Goal: Task Accomplishment & Management: Manage account settings

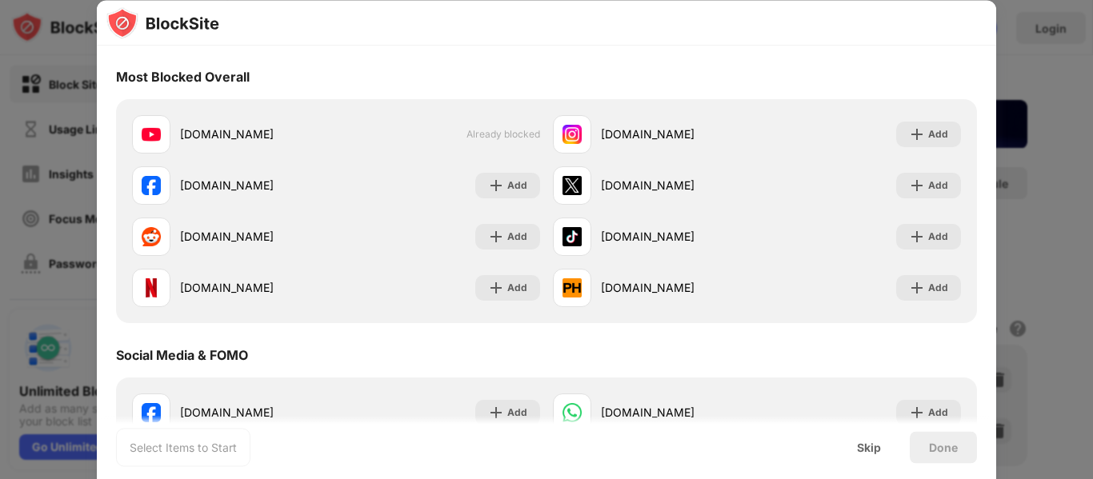
scroll to position [80, 0]
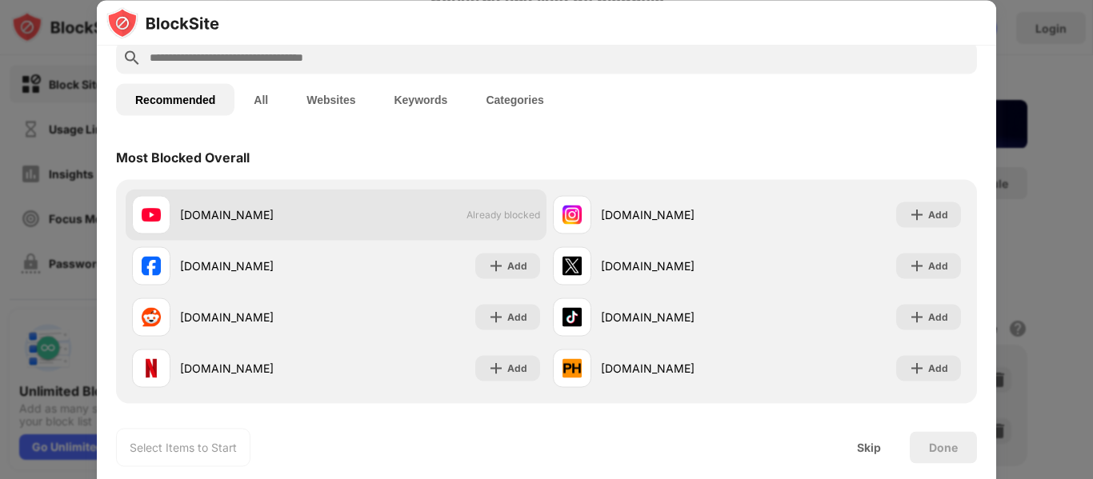
click at [508, 213] on span "Already blocked" at bounding box center [504, 215] width 74 height 12
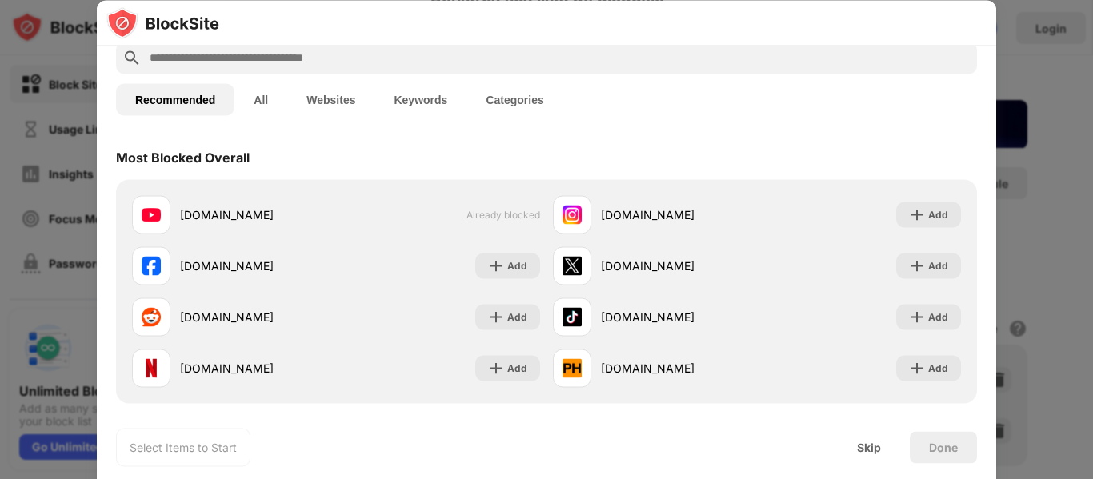
click at [328, 97] on button "Websites" at bounding box center [330, 99] width 87 height 32
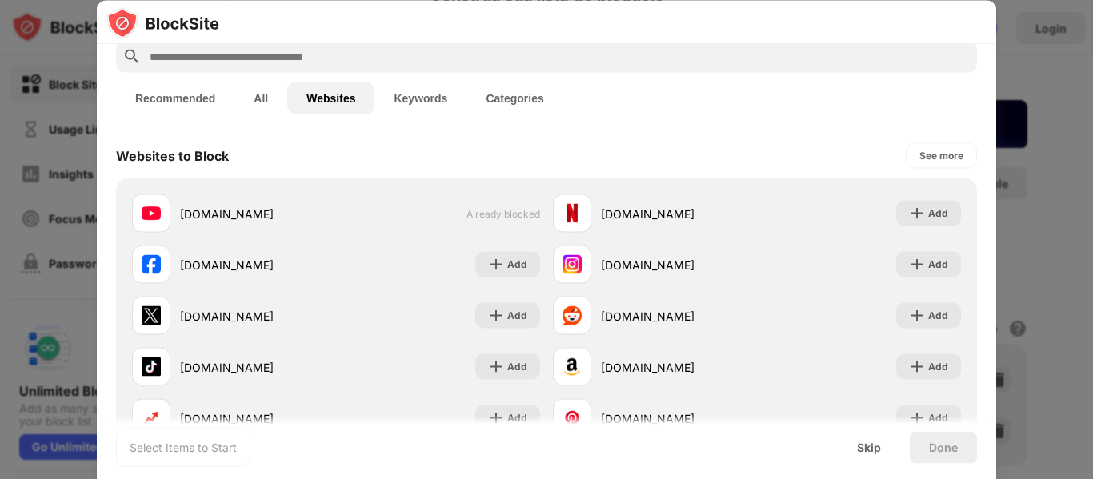
scroll to position [79, 0]
click at [411, 97] on button "Keywords" at bounding box center [421, 99] width 92 height 32
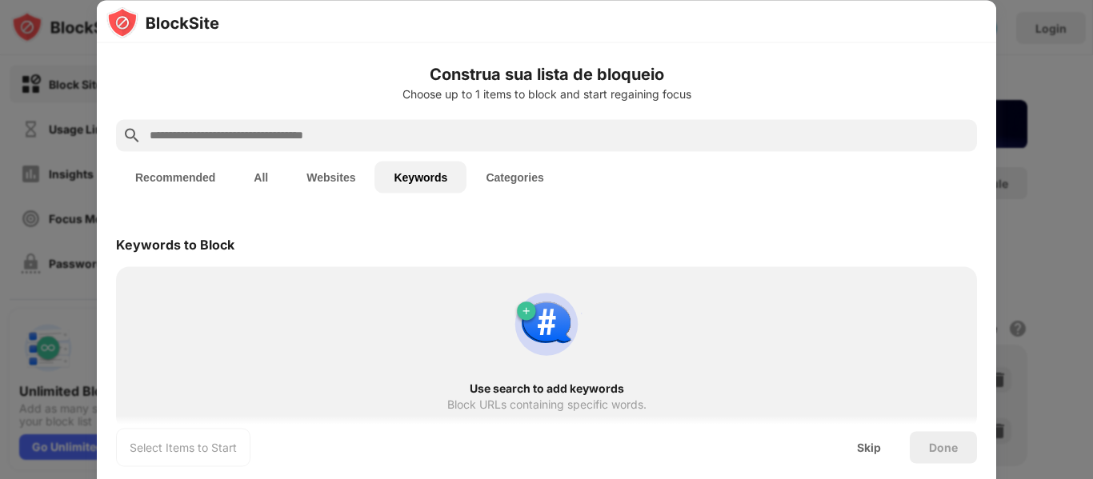
click at [335, 170] on button "Websites" at bounding box center [330, 177] width 87 height 32
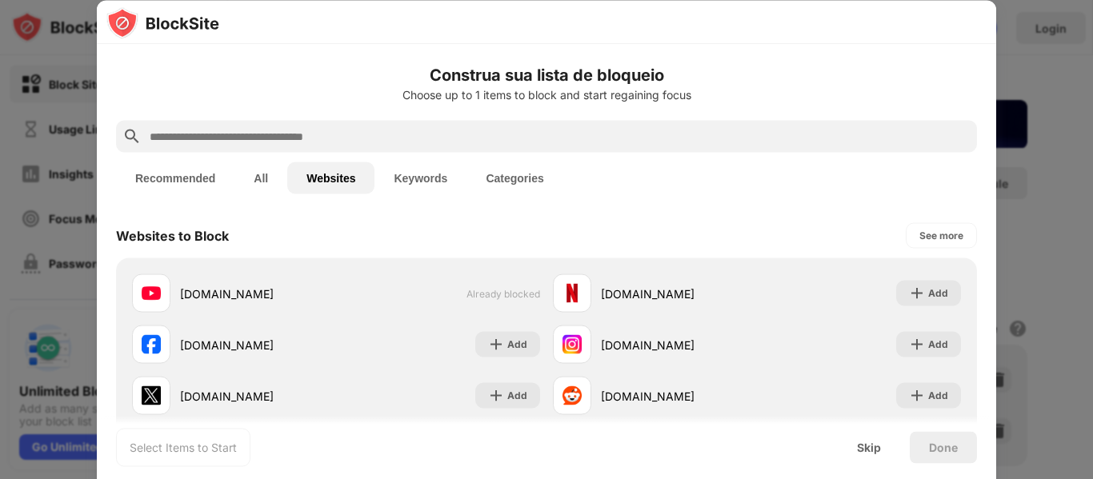
click at [522, 175] on button "Categories" at bounding box center [515, 178] width 96 height 32
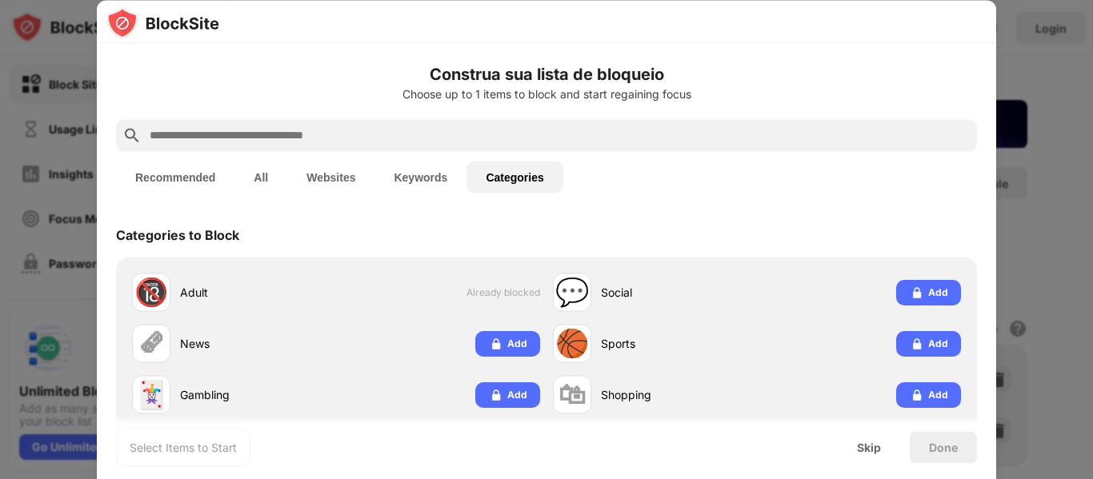
scroll to position [1, 0]
click at [174, 180] on button "Recommended" at bounding box center [175, 176] width 118 height 32
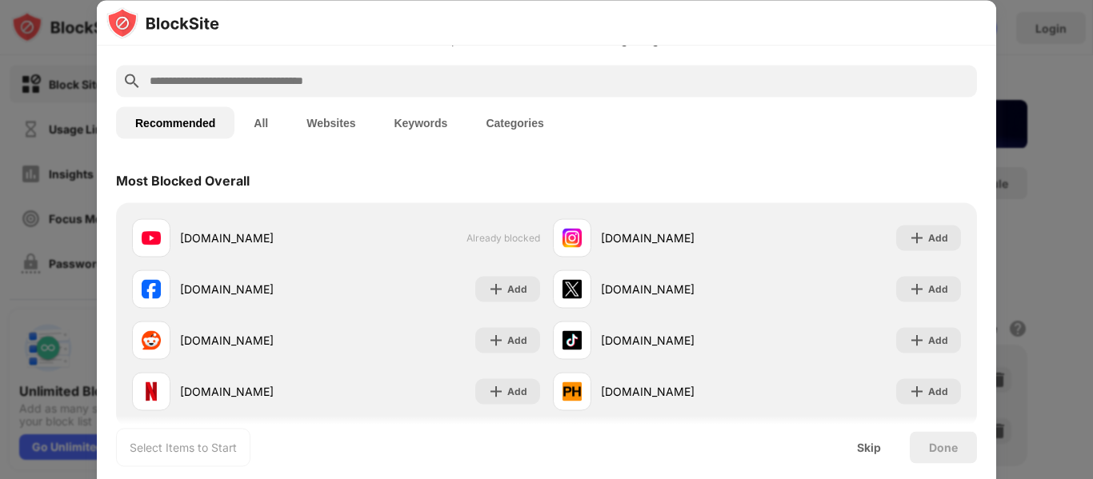
scroll to position [0, 0]
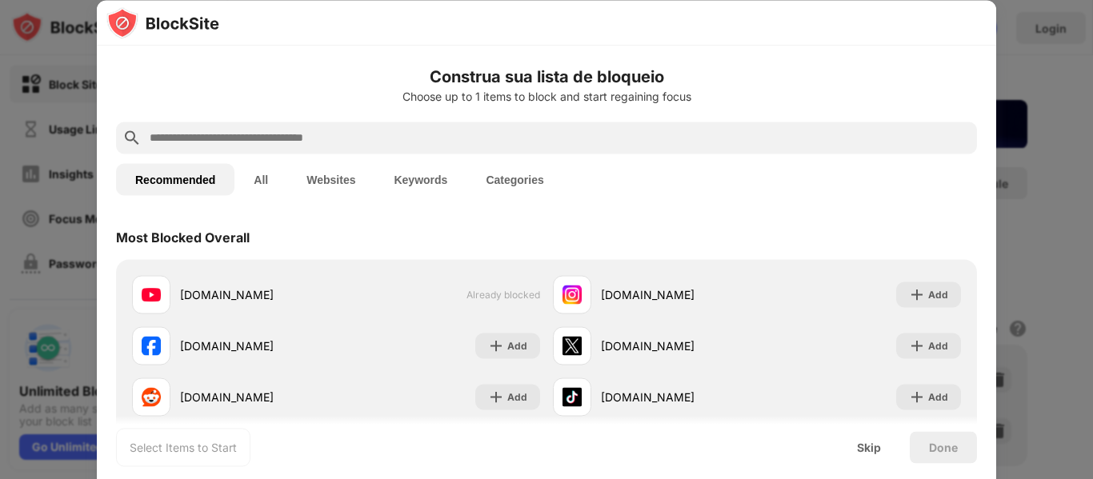
click at [1046, 76] on div at bounding box center [546, 239] width 1093 height 479
click at [170, 22] on img at bounding box center [162, 22] width 113 height 32
click at [127, 17] on img at bounding box center [162, 22] width 113 height 32
click at [31, 126] on div at bounding box center [546, 239] width 1093 height 479
click at [327, 179] on button "Websites" at bounding box center [330, 179] width 87 height 32
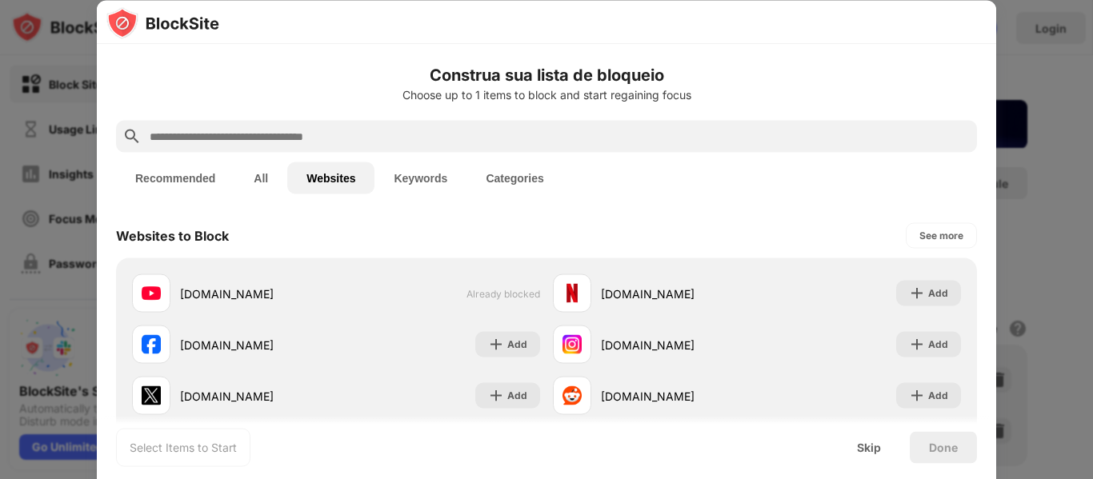
click at [545, 186] on button "Categories" at bounding box center [515, 178] width 96 height 32
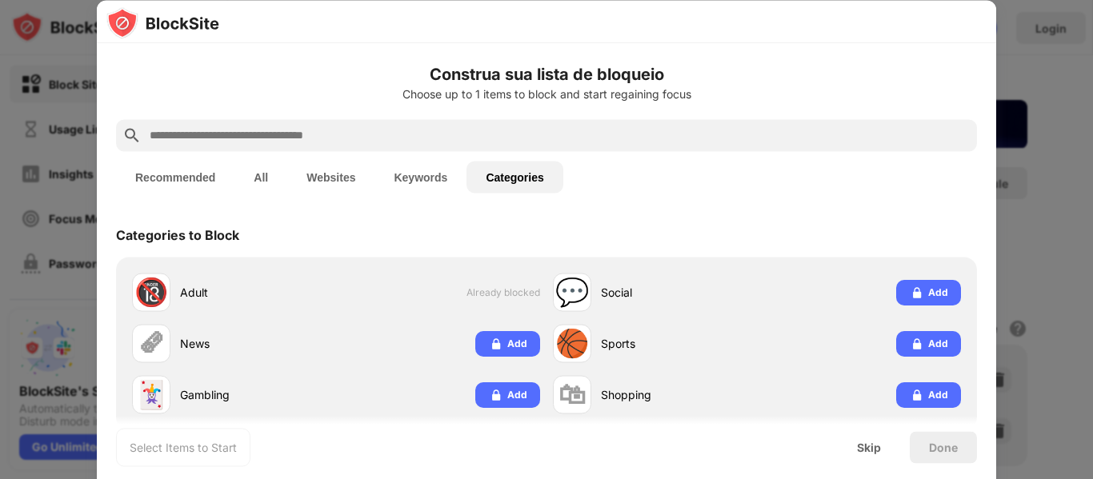
scroll to position [1, 0]
click at [155, 173] on button "Recommended" at bounding box center [175, 176] width 118 height 32
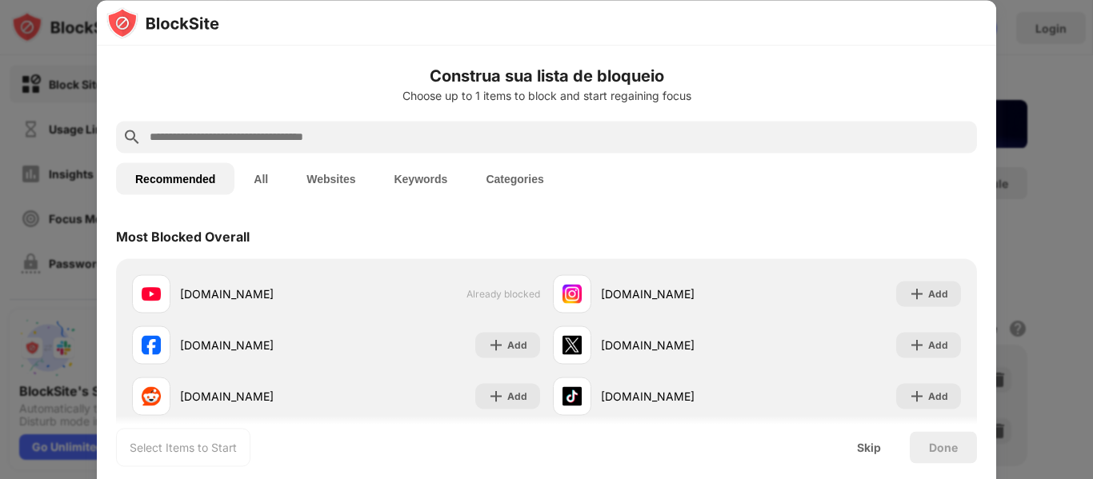
scroll to position [3, 0]
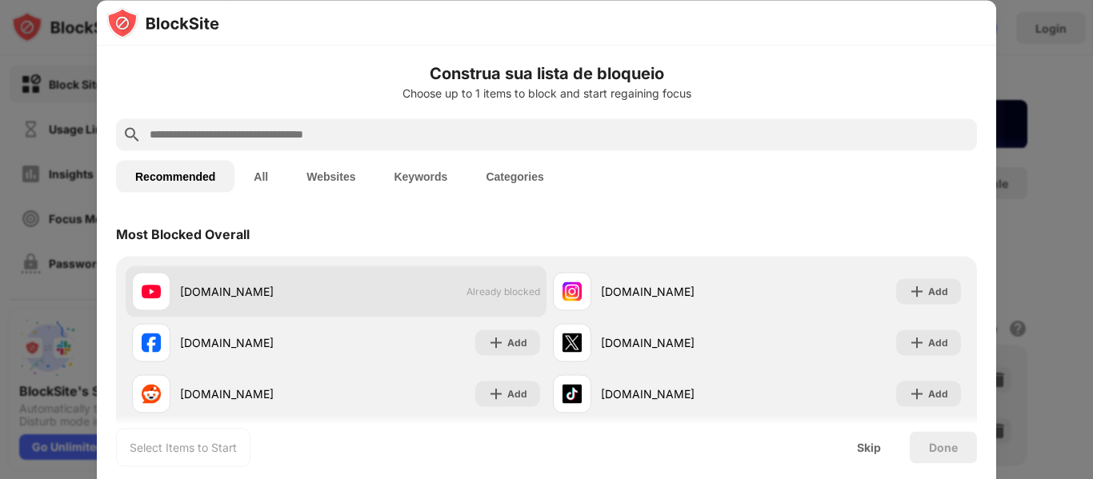
click at [479, 294] on span "Already blocked" at bounding box center [504, 292] width 74 height 12
click at [479, 295] on span "Already blocked" at bounding box center [504, 292] width 74 height 12
click at [193, 292] on div "youtube.com" at bounding box center [258, 291] width 156 height 17
click at [189, 294] on div "youtube.com" at bounding box center [258, 291] width 156 height 17
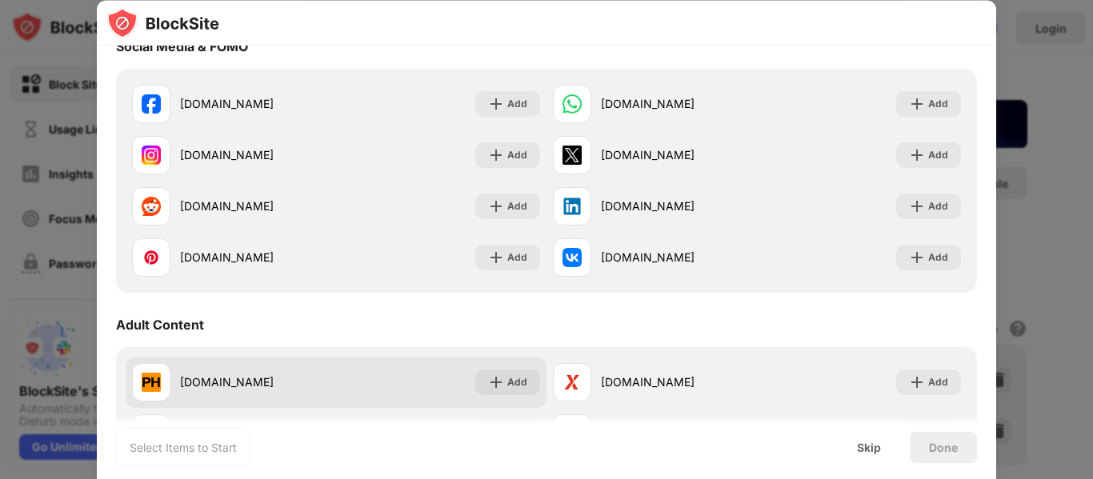
scroll to position [563, 0]
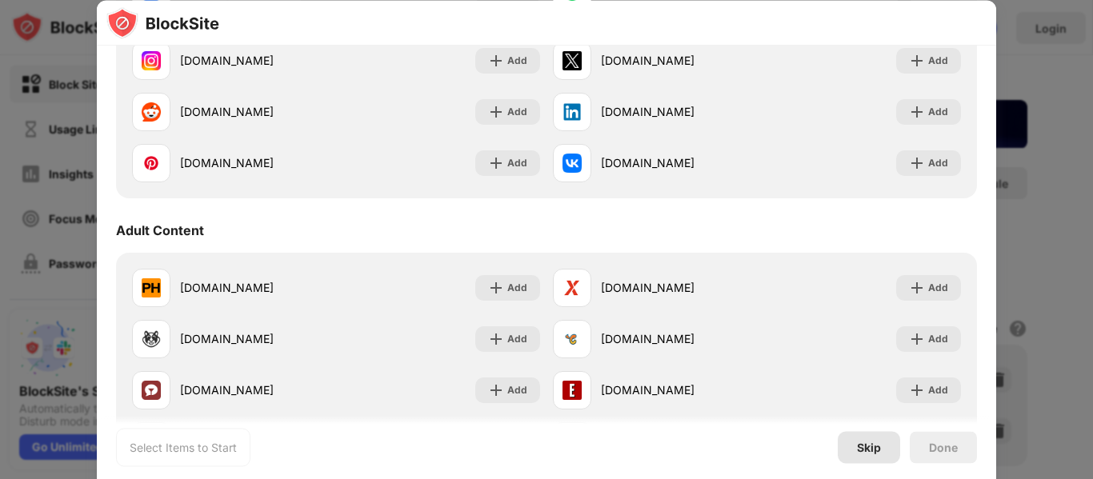
click at [870, 454] on div "Skip" at bounding box center [869, 447] width 62 height 32
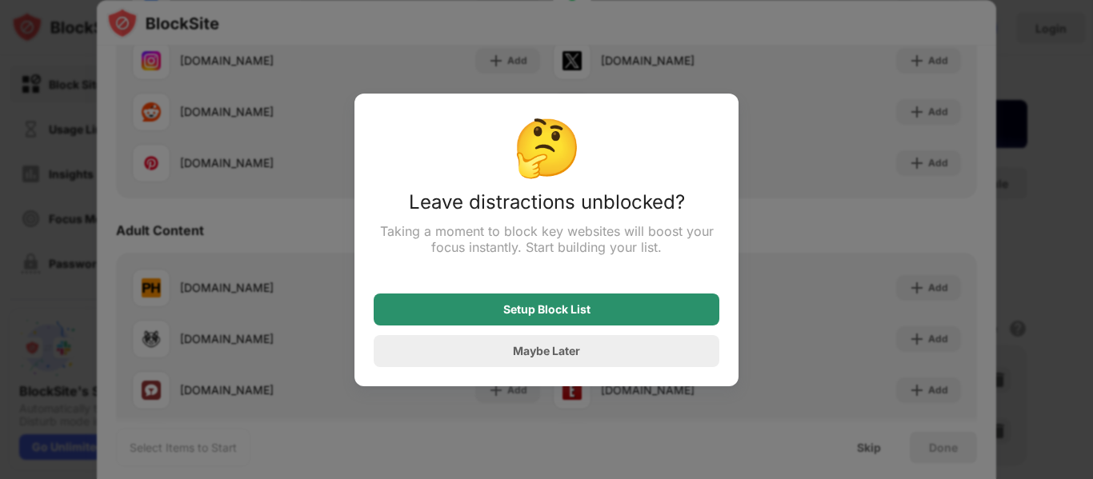
click at [552, 308] on div "Setup Block List" at bounding box center [546, 309] width 87 height 13
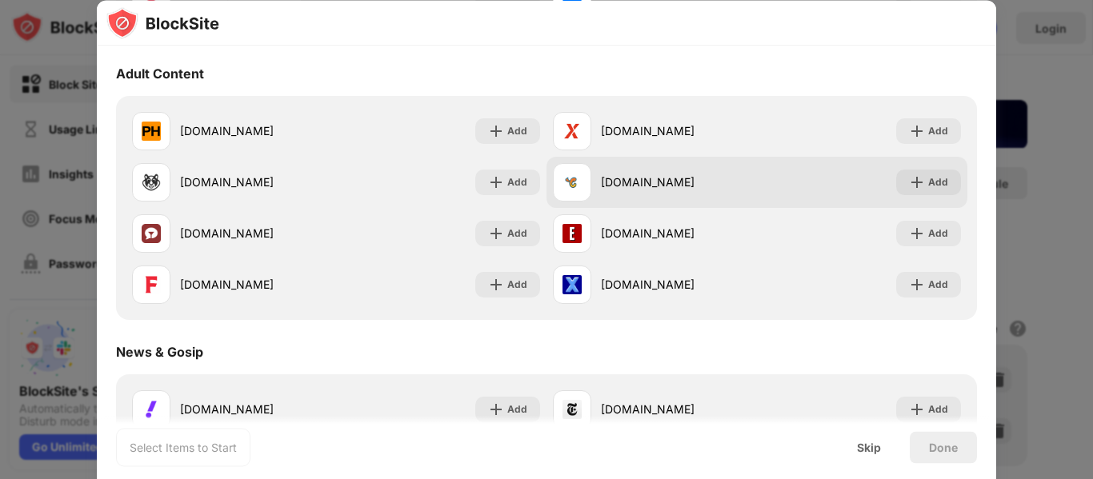
scroll to position [1280, 0]
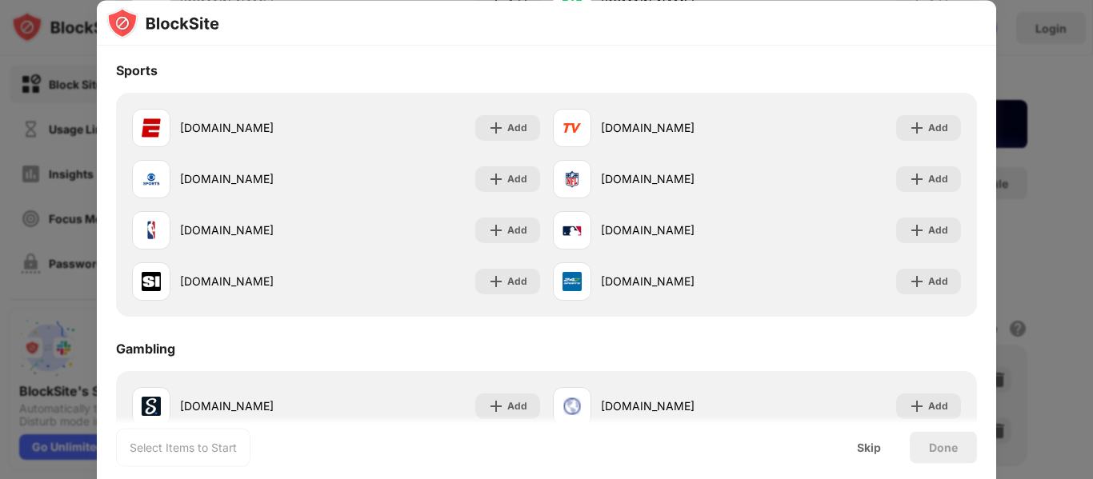
click at [1008, 110] on div at bounding box center [546, 239] width 1093 height 479
click at [880, 444] on div "Skip" at bounding box center [869, 447] width 24 height 13
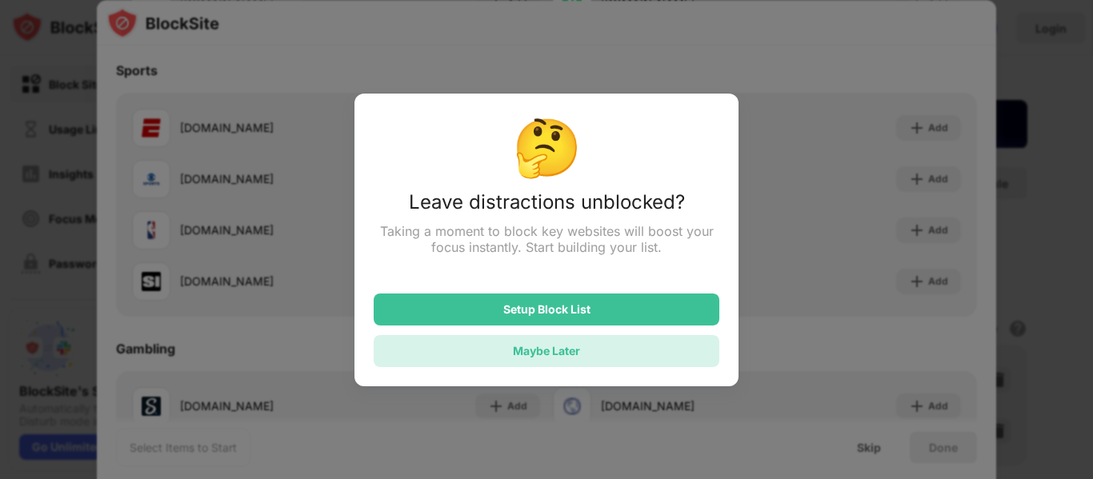
click at [528, 358] on div "Maybe Later" at bounding box center [546, 351] width 67 height 14
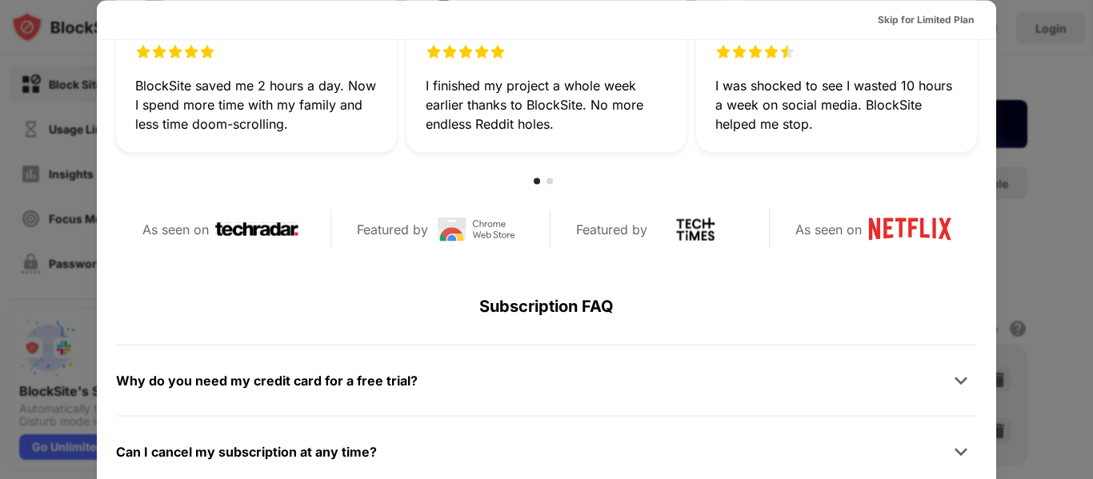
scroll to position [780, 0]
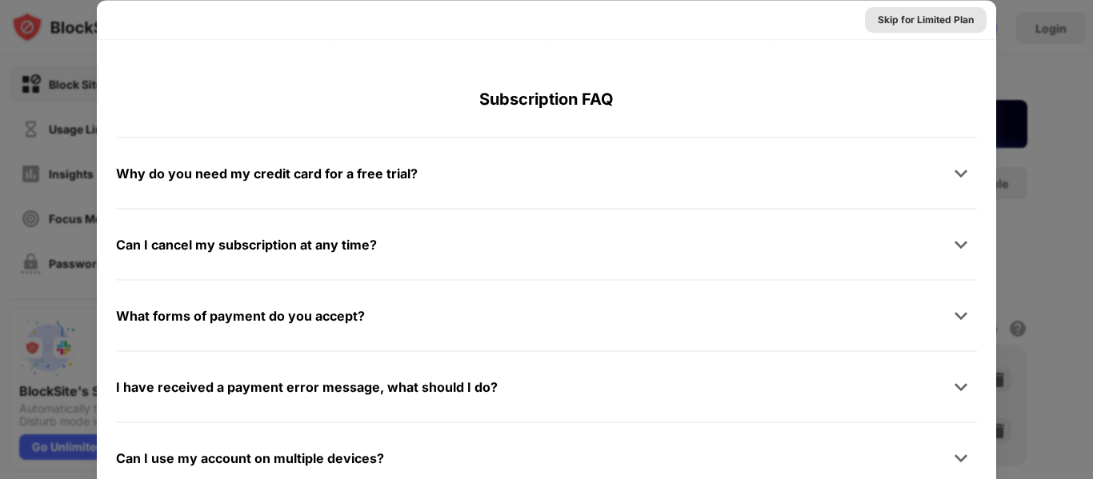
click at [890, 18] on div "Skip for Limited Plan" at bounding box center [926, 19] width 96 height 16
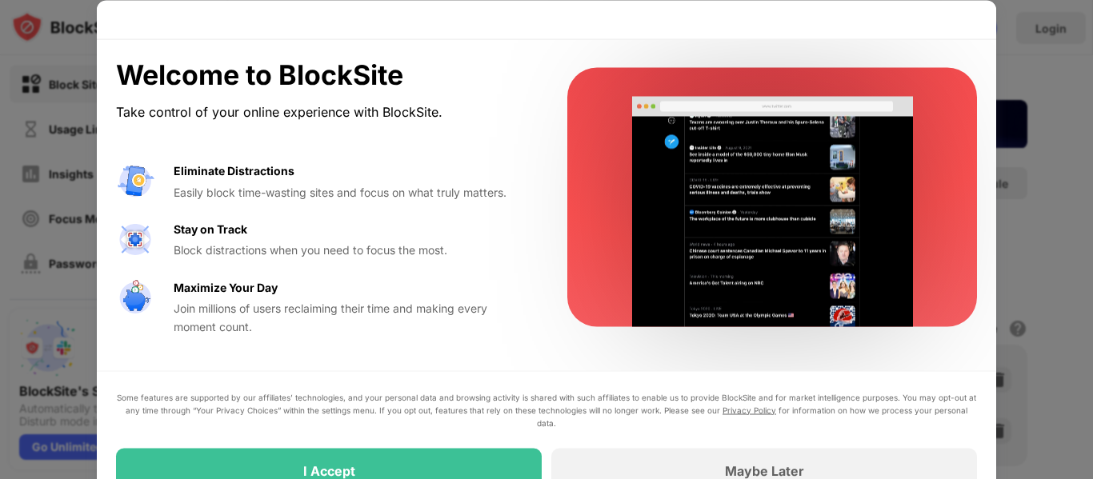
scroll to position [0, 0]
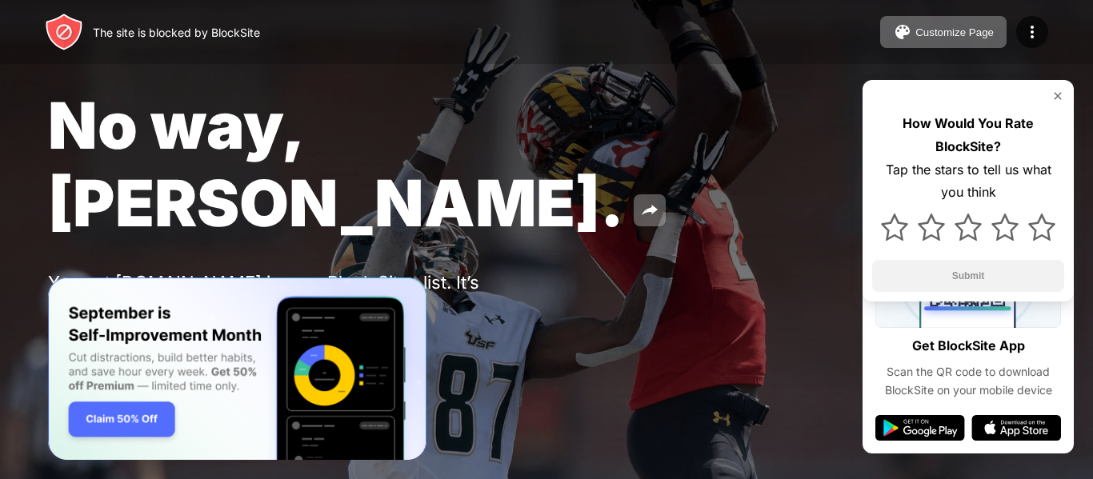
click at [185, 339] on div "Password Protection" at bounding box center [186, 345] width 111 height 13
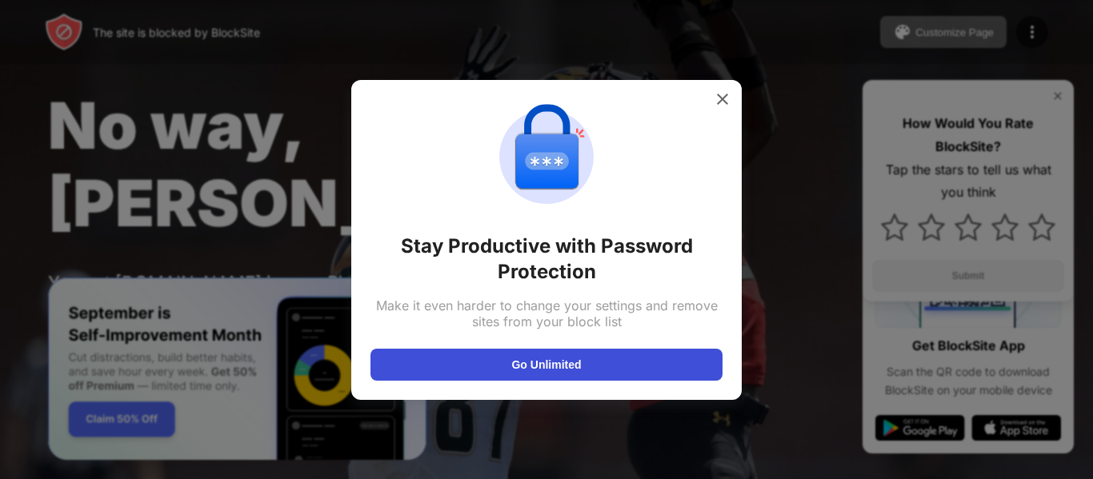
click at [478, 364] on button "Go Unlimited" at bounding box center [547, 365] width 352 height 32
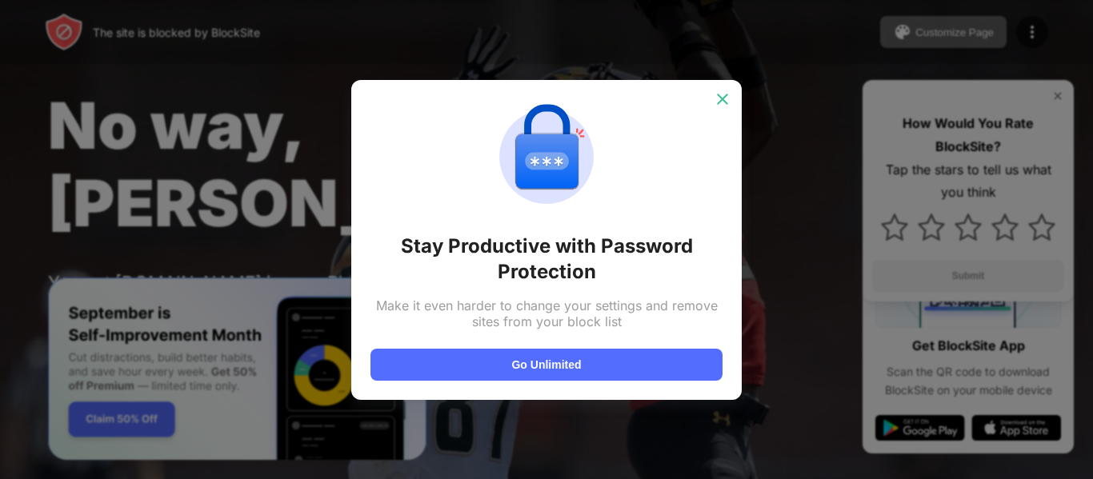
click at [716, 104] on img at bounding box center [723, 99] width 16 height 16
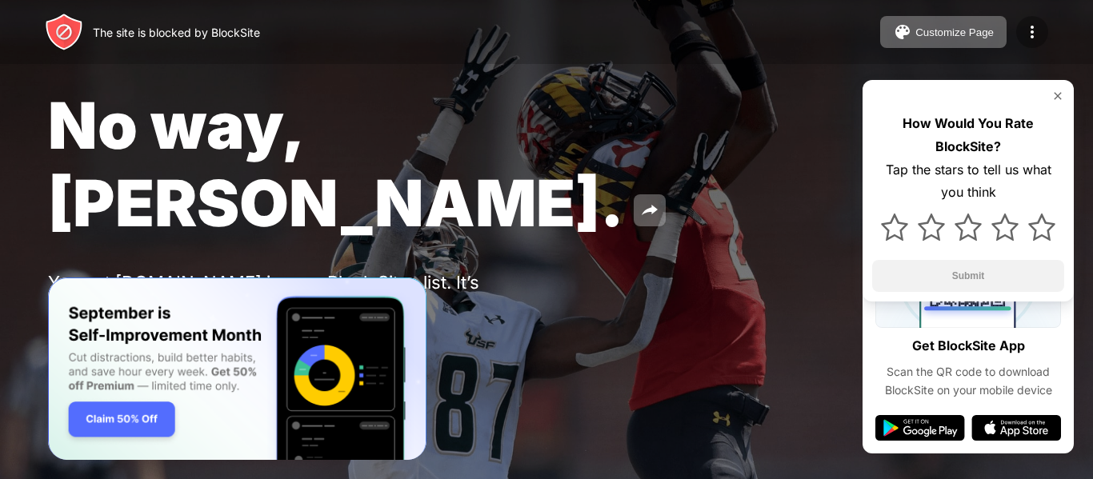
click at [1029, 41] on img at bounding box center [1032, 31] width 19 height 19
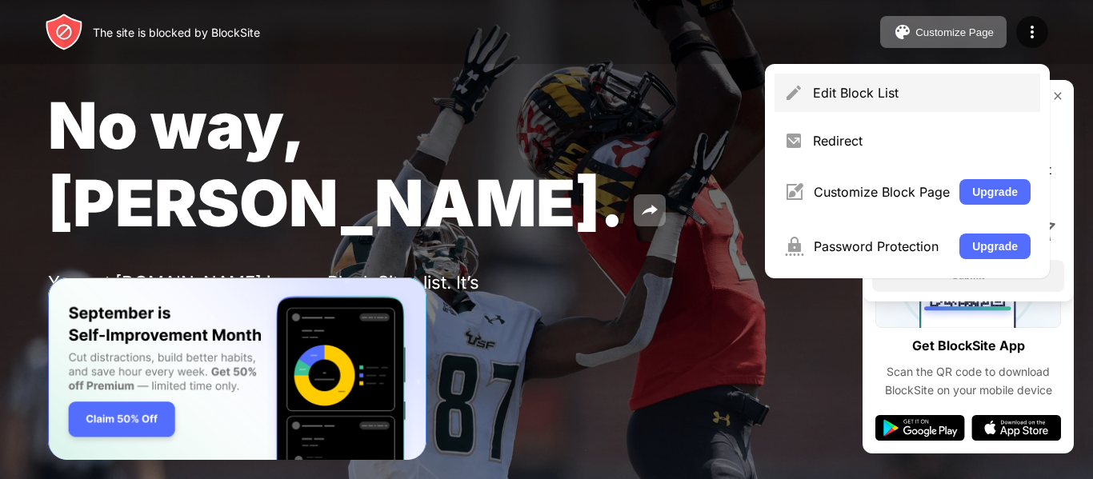
click at [836, 106] on div "Edit Block List" at bounding box center [908, 93] width 266 height 38
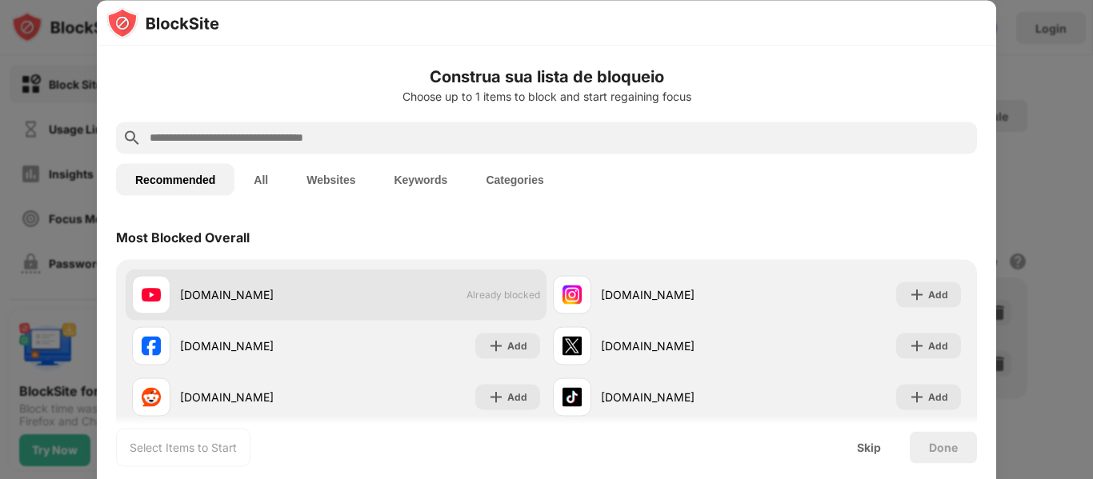
click at [483, 298] on span "Already blocked" at bounding box center [504, 295] width 74 height 12
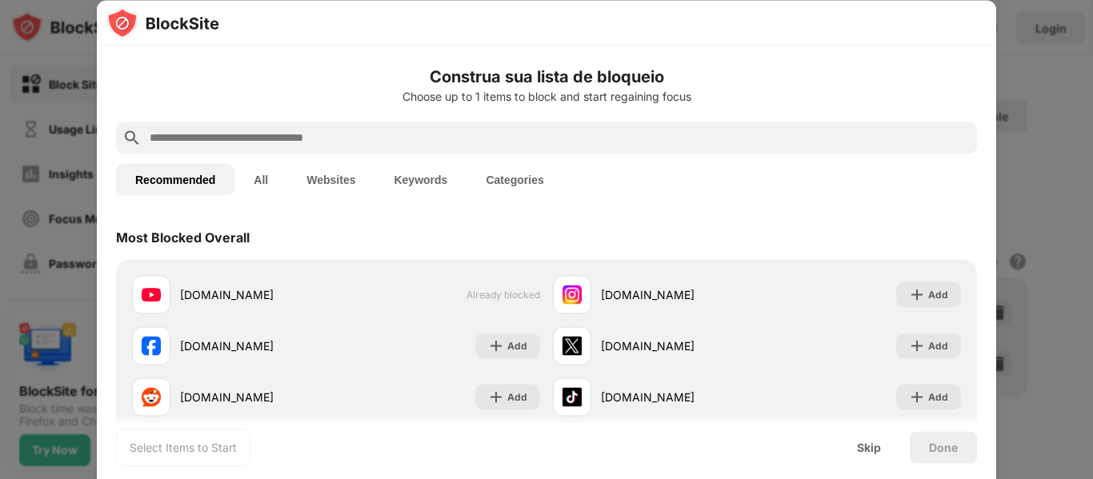
click at [350, 182] on button "Websites" at bounding box center [330, 179] width 87 height 32
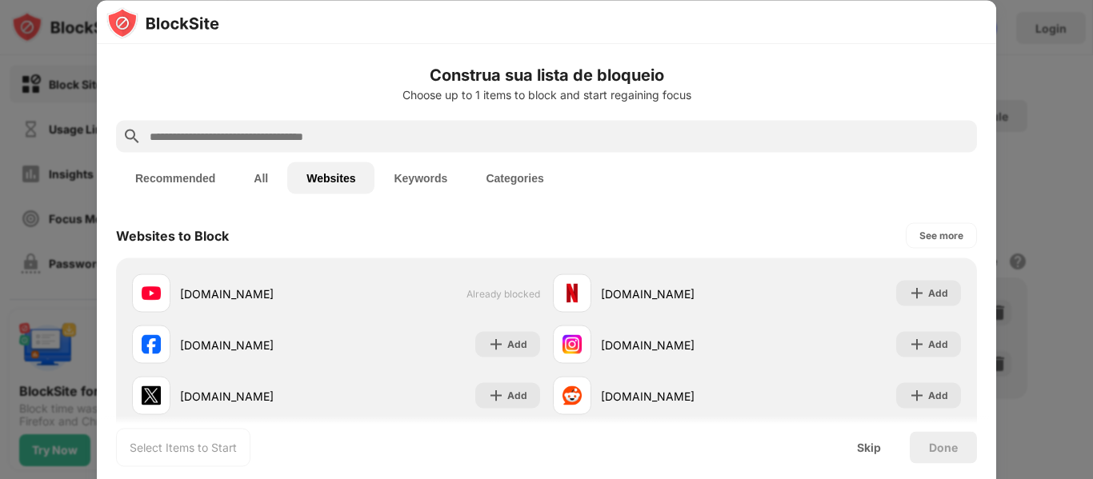
click at [406, 177] on button "Keywords" at bounding box center [421, 178] width 92 height 32
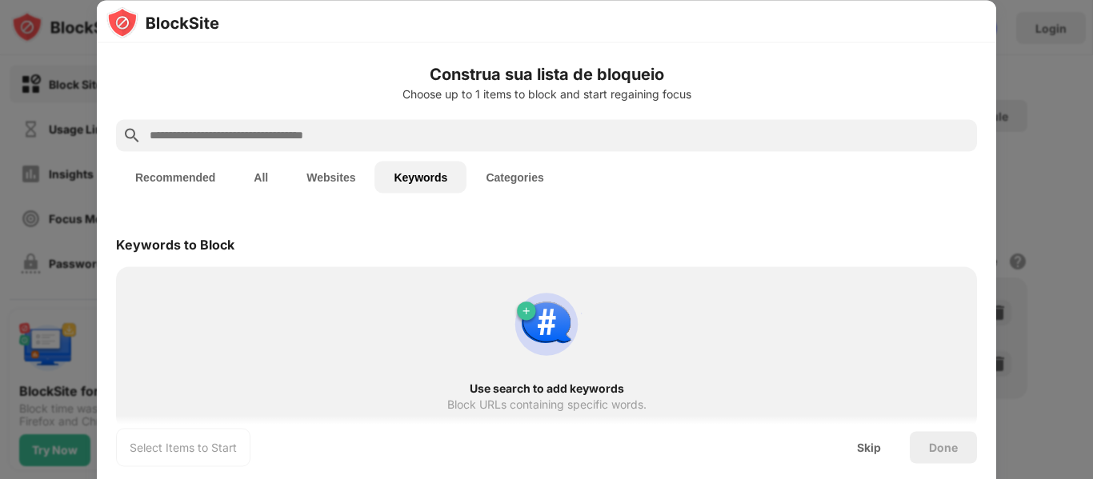
click at [477, 182] on button "Categories" at bounding box center [515, 177] width 96 height 32
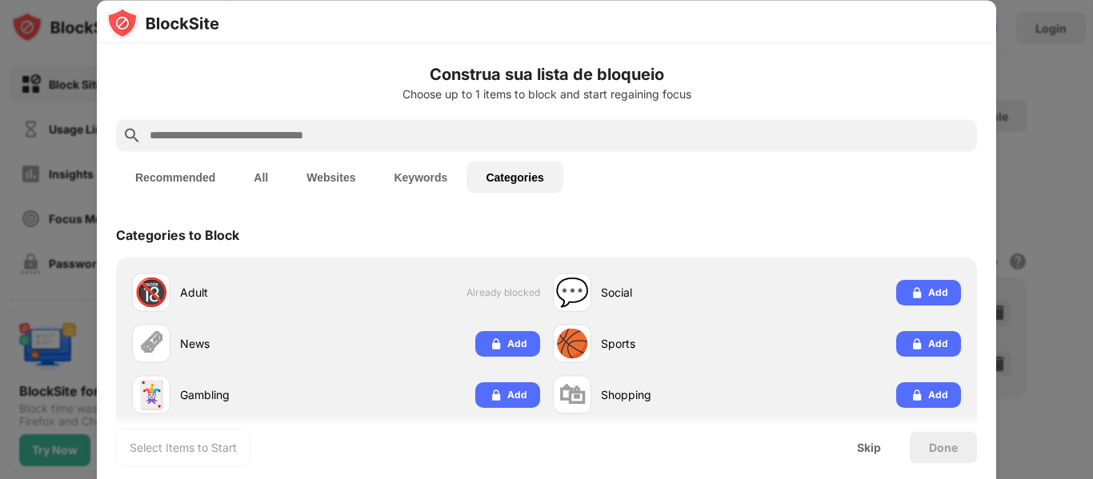
scroll to position [1, 0]
click at [168, 445] on div "Select Items to Start" at bounding box center [183, 447] width 107 height 16
click at [238, 459] on div "Select Items to Start" at bounding box center [183, 447] width 134 height 38
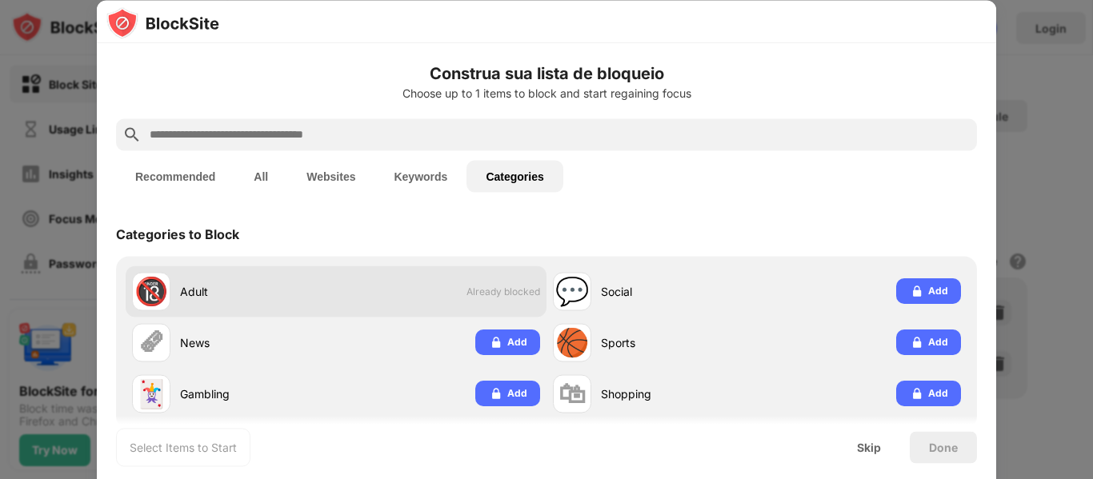
scroll to position [0, 0]
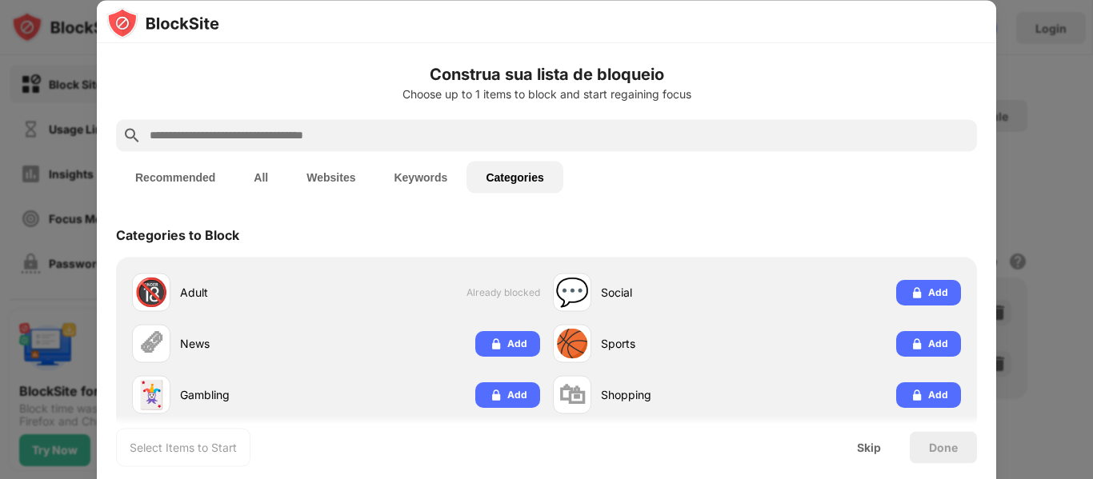
click at [177, 163] on button "Recommended" at bounding box center [175, 177] width 118 height 32
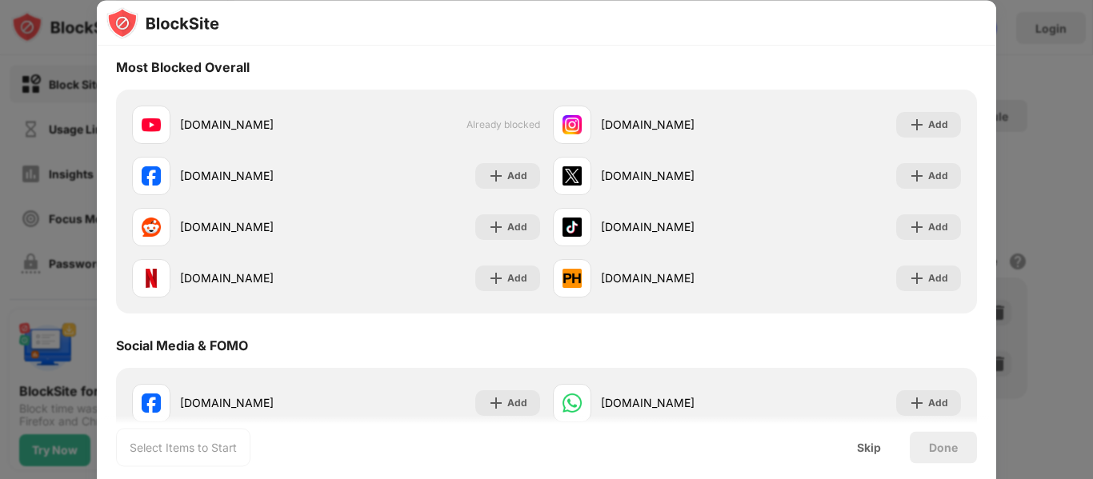
scroll to position [160, 0]
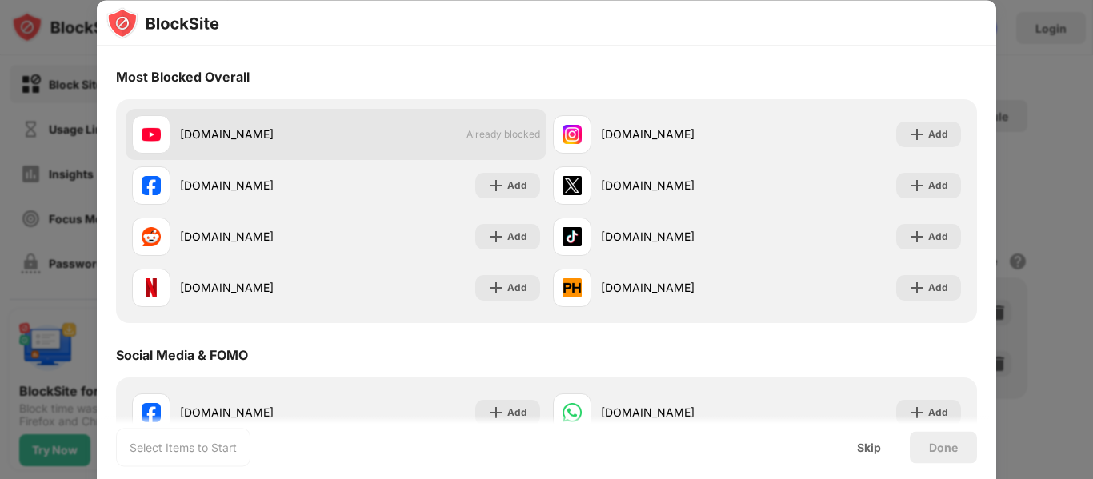
click at [520, 136] on span "Already blocked" at bounding box center [504, 135] width 74 height 12
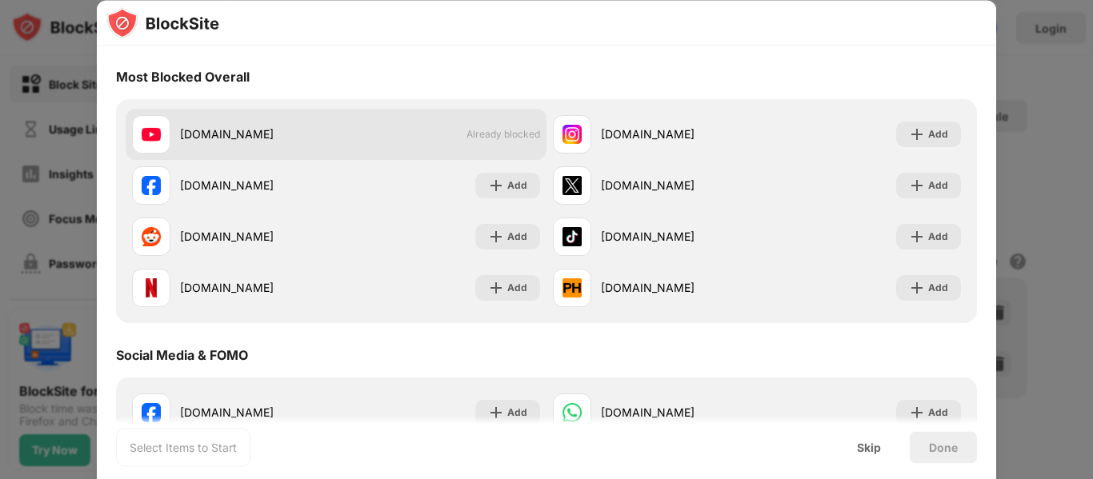
click at [520, 136] on span "Already blocked" at bounding box center [504, 135] width 74 height 12
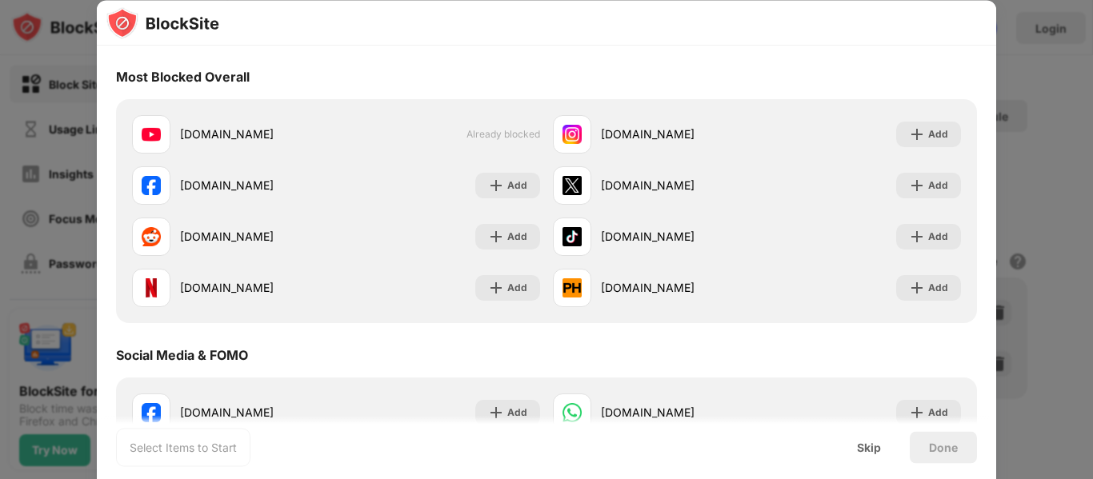
drag, startPoint x: 595, startPoint y: 278, endPoint x: 592, endPoint y: 315, distance: 37.0
click at [592, 315] on div "youtube.com Already blocked instagram.com Add facebook.com Add x.com Add reddit…" at bounding box center [546, 211] width 861 height 224
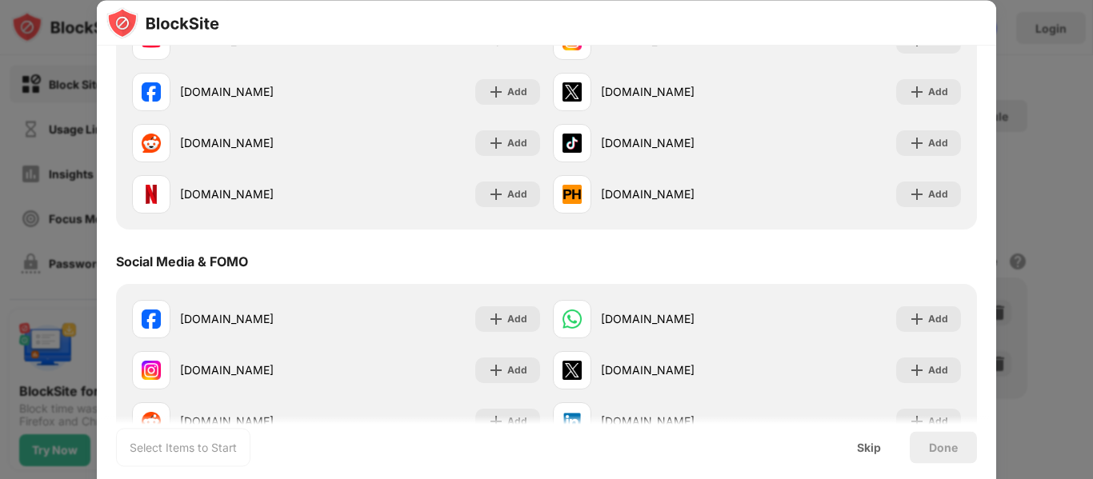
scroll to position [400, 0]
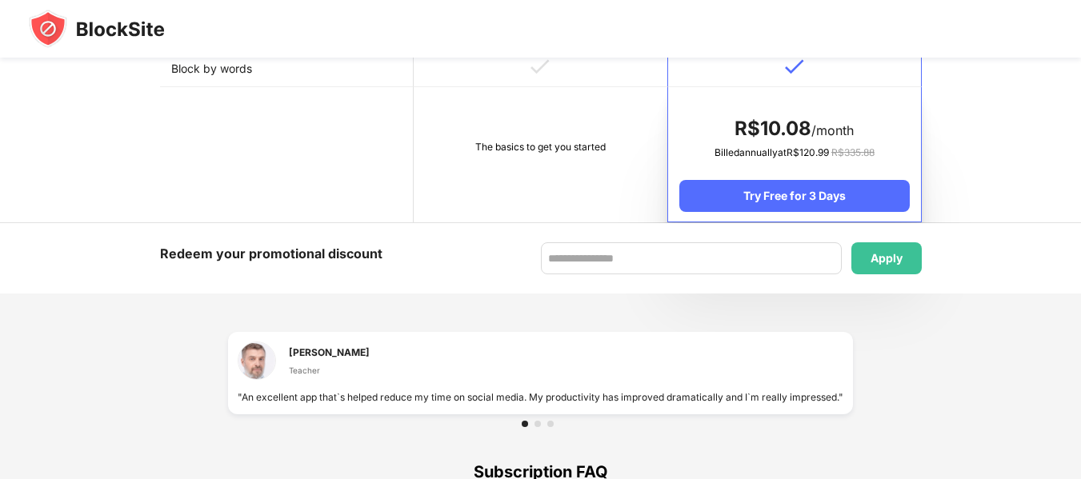
scroll to position [880, 0]
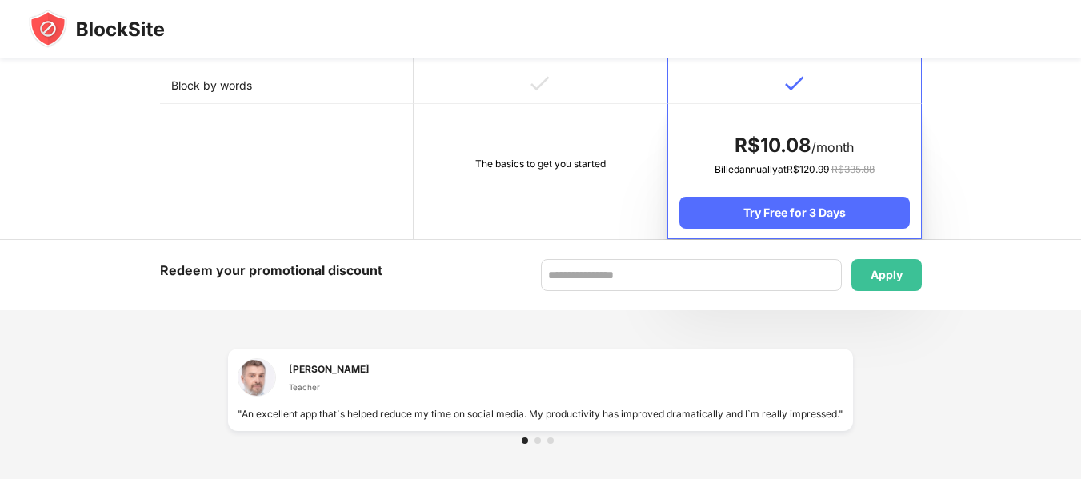
click at [520, 206] on td "The basics to get you started" at bounding box center [541, 171] width 254 height 135
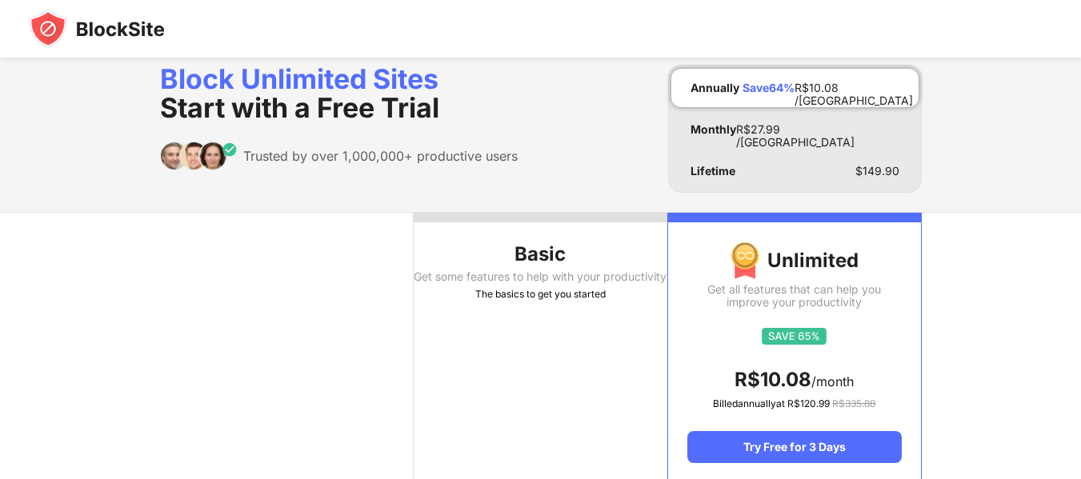
scroll to position [0, 0]
